Goal: Information Seeking & Learning: Learn about a topic

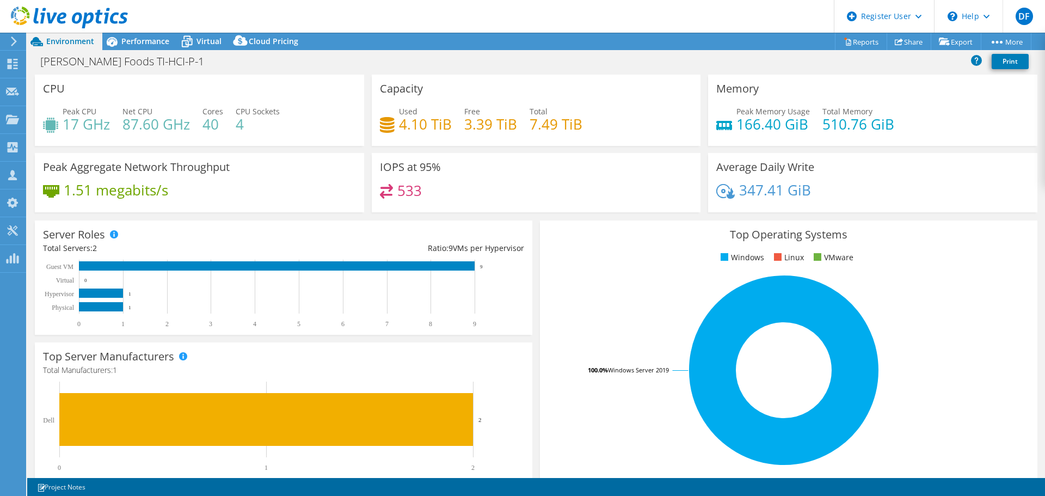
select select "USD"
click at [150, 50] on div "[PERSON_NAME] Foods TI-HCI-P-1 Print" at bounding box center [536, 62] width 1018 height 24
click at [150, 46] on span "Performance" at bounding box center [145, 41] width 48 height 10
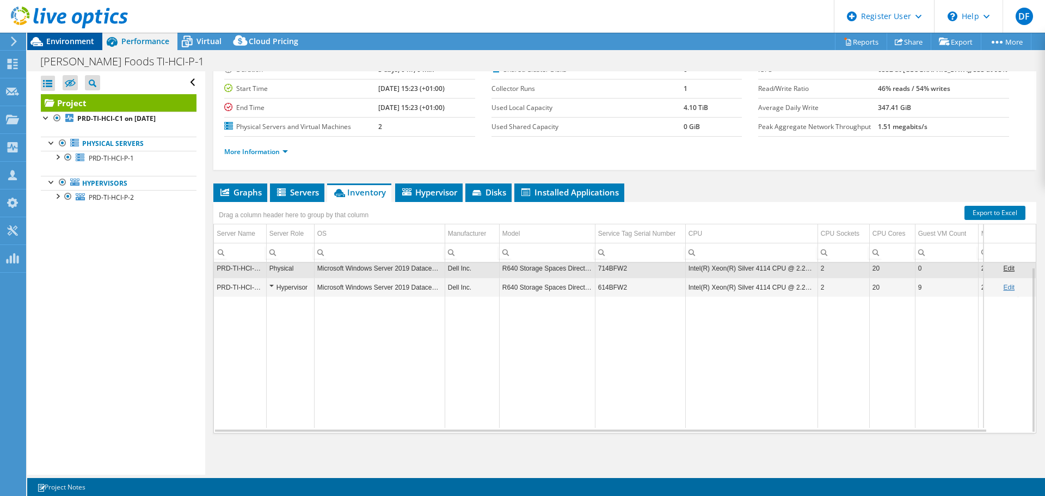
click at [62, 36] on span "Environment" at bounding box center [70, 41] width 48 height 10
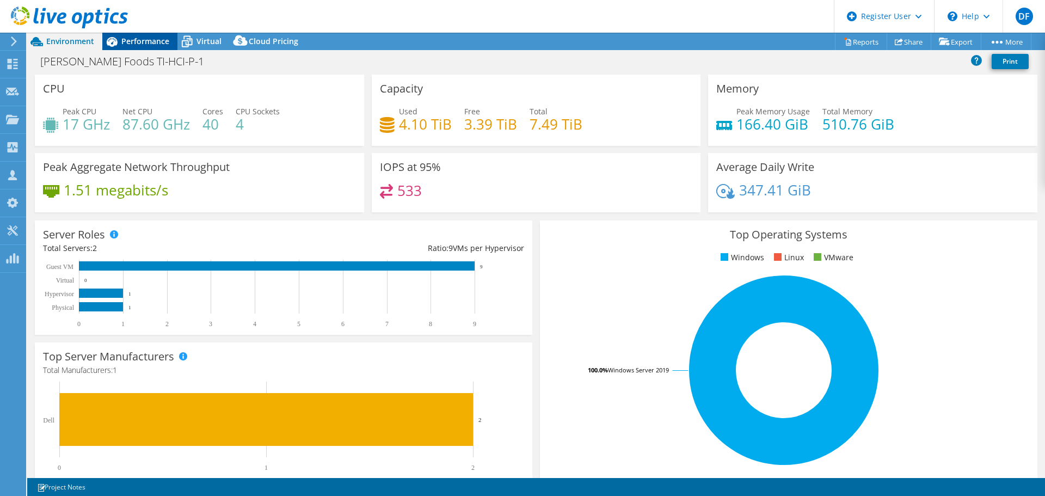
click at [150, 35] on div "Performance" at bounding box center [139, 41] width 75 height 17
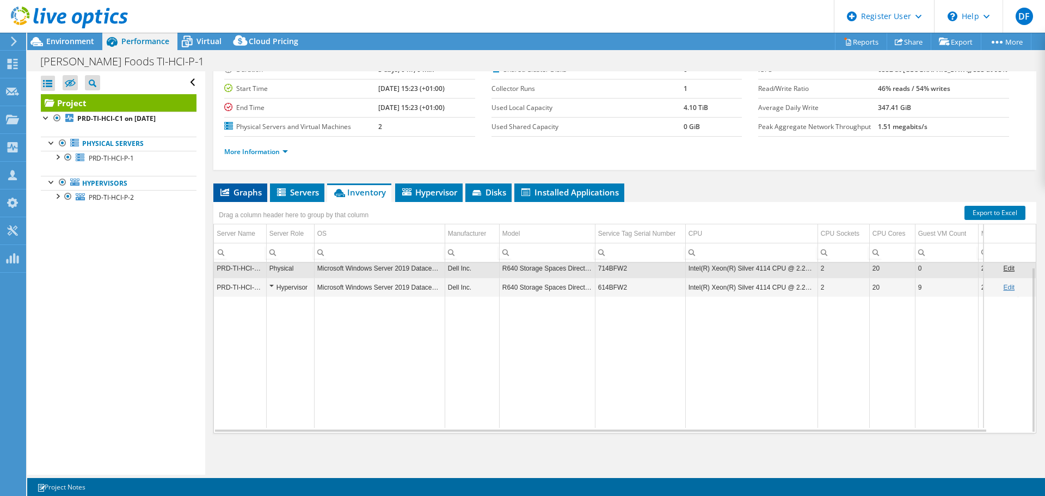
click at [251, 193] on span "Graphs" at bounding box center [240, 192] width 43 height 11
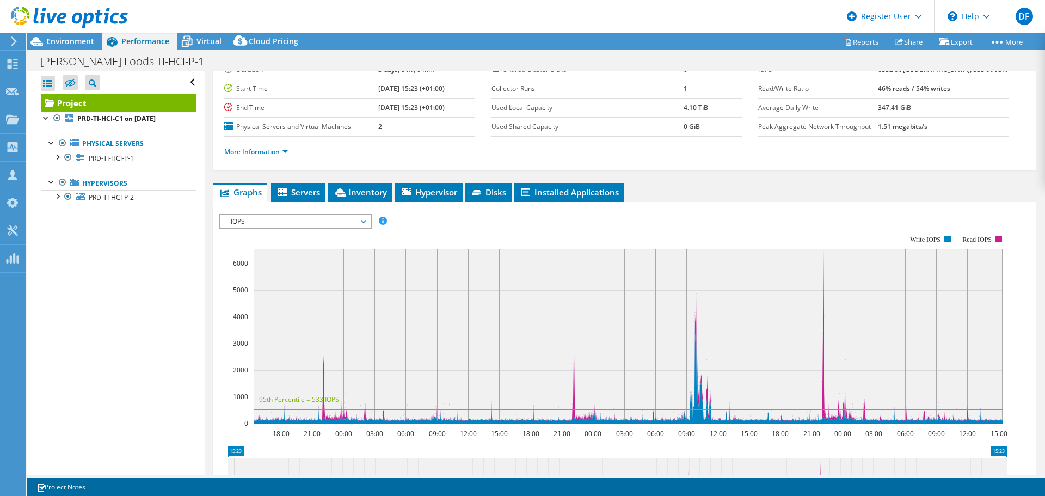
click at [305, 222] on span "IOPS" at bounding box center [295, 221] width 140 height 13
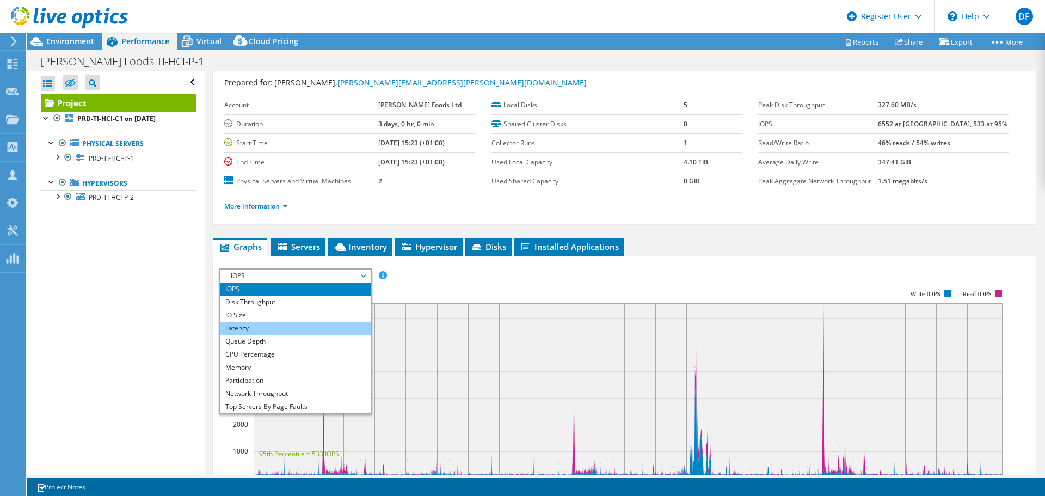
scroll to position [39, 0]
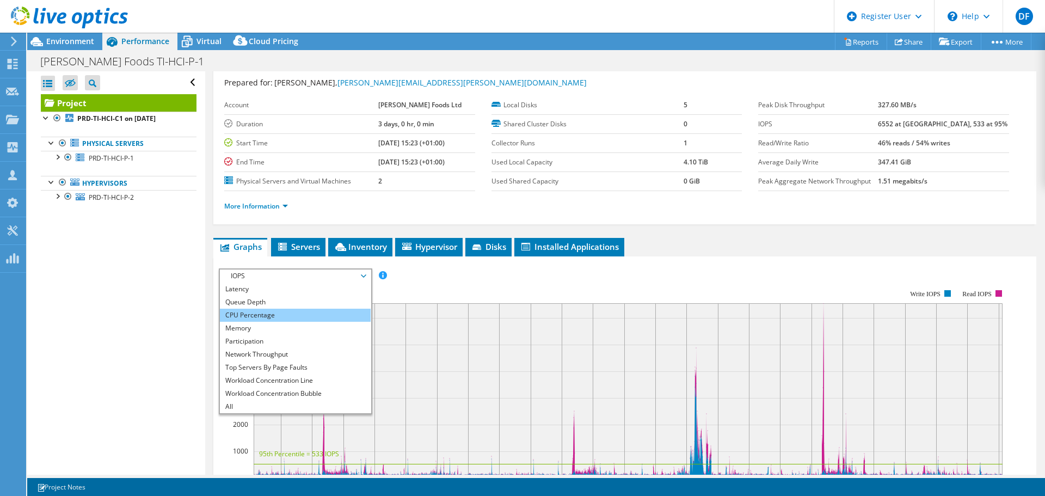
click at [257, 317] on li "CPU Percentage" at bounding box center [295, 315] width 151 height 13
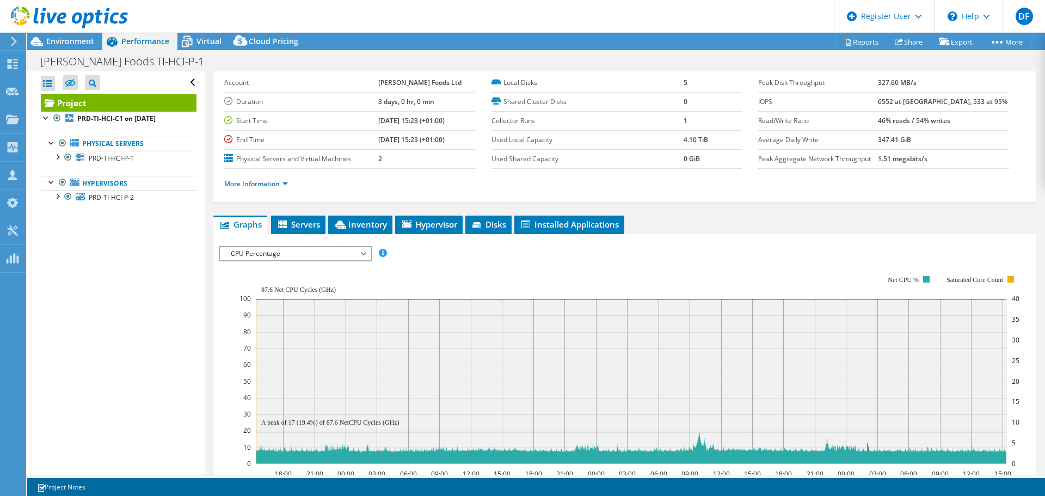
scroll to position [0, 0]
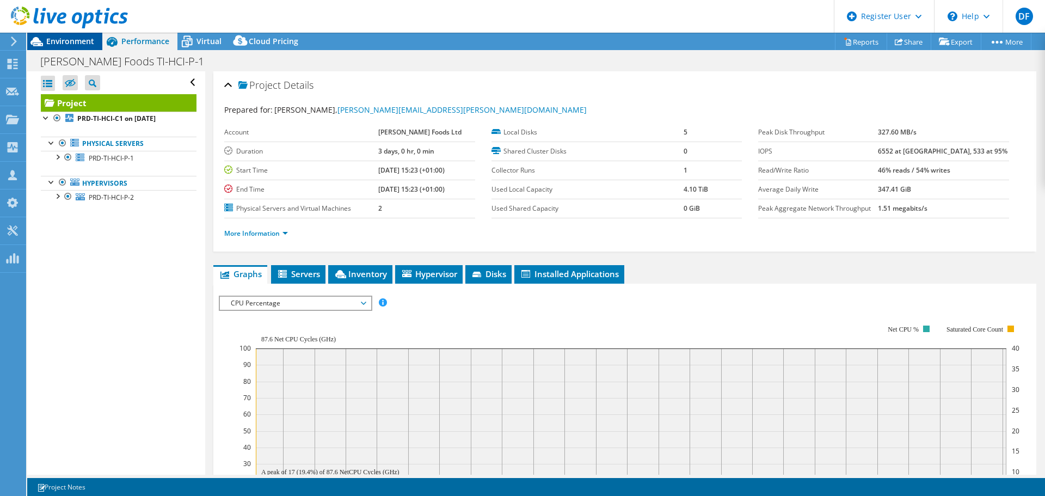
drag, startPoint x: 66, startPoint y: 36, endPoint x: 67, endPoint y: 46, distance: 9.9
click at [65, 36] on span "Environment" at bounding box center [70, 41] width 48 height 10
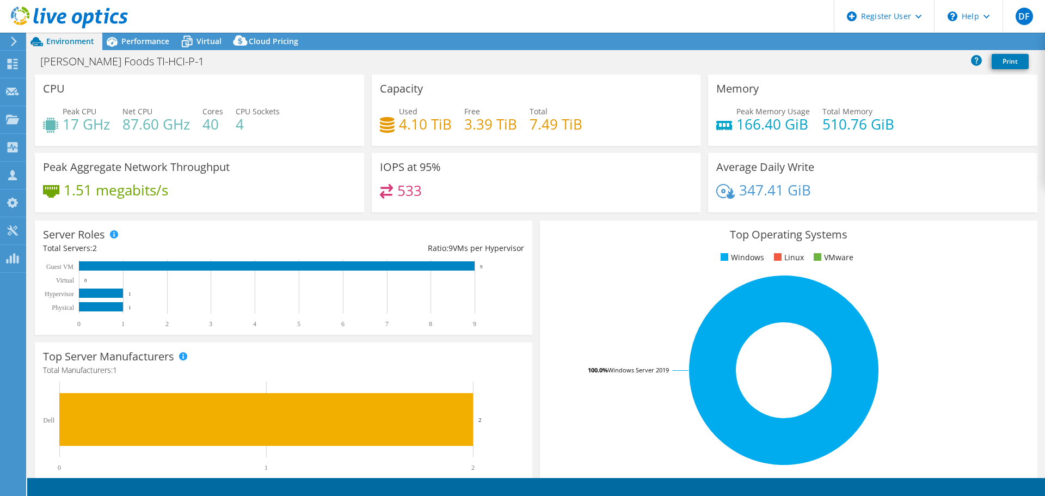
select select "USD"
click at [150, 44] on span "Performance" at bounding box center [145, 41] width 48 height 10
